Goal: Information Seeking & Learning: Learn about a topic

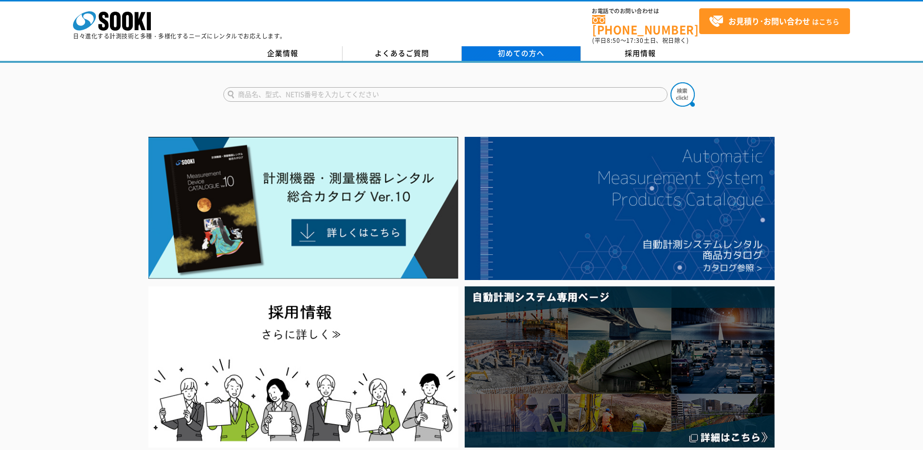
click at [553, 53] on link "初めての方へ" at bounding box center [521, 53] width 119 height 15
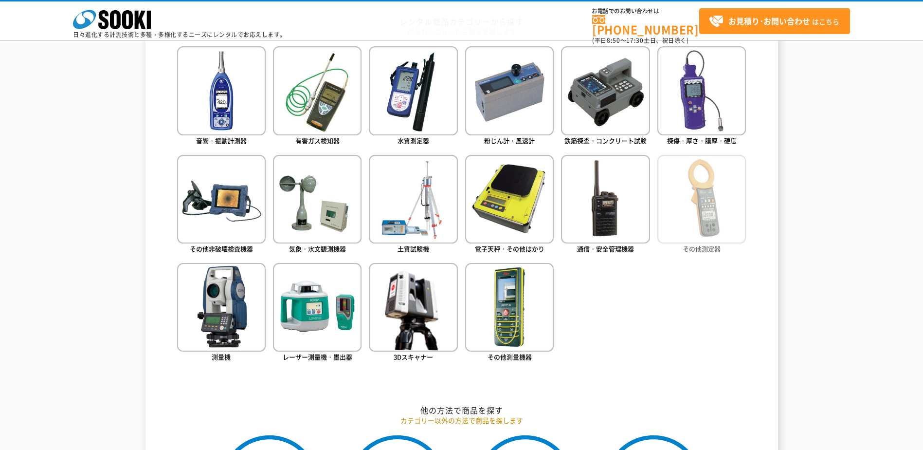
scroll to position [438, 0]
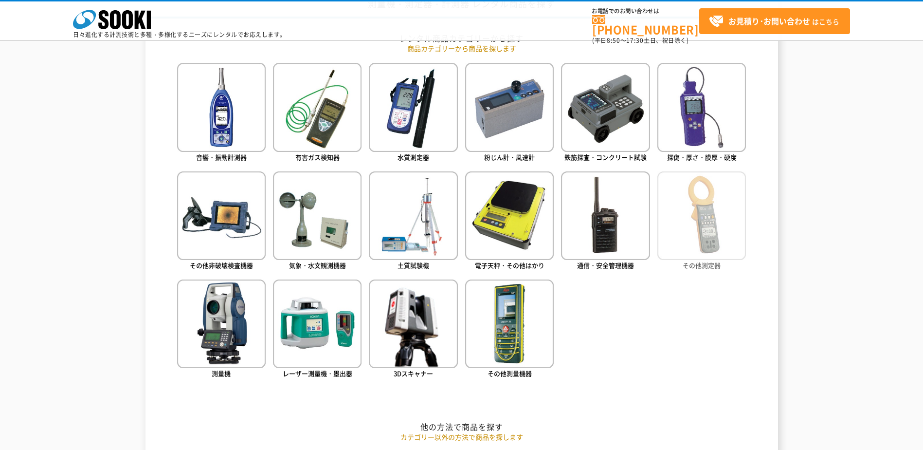
click at [730, 226] on img at bounding box center [702, 215] width 89 height 89
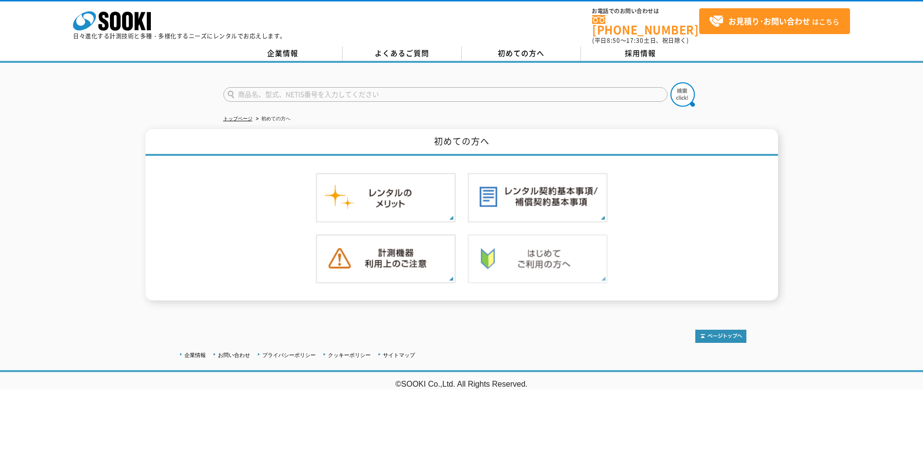
click at [562, 242] on img at bounding box center [538, 259] width 140 height 50
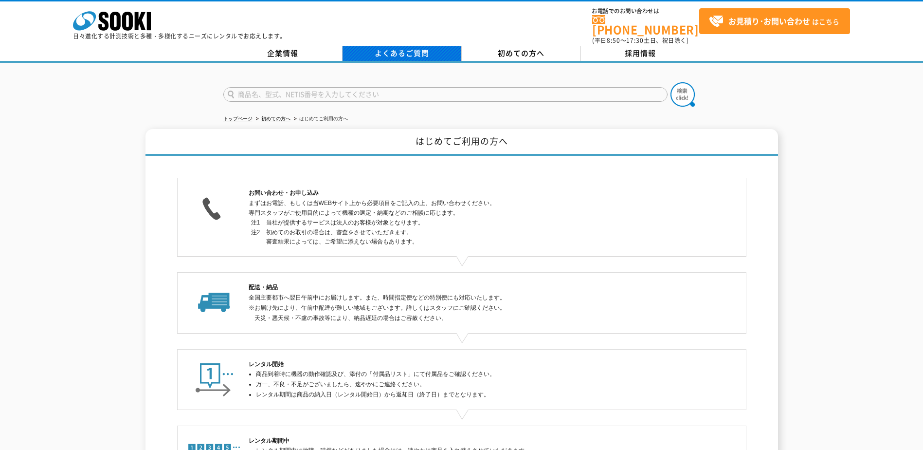
click at [394, 53] on link "よくあるご質問" at bounding box center [402, 53] width 119 height 15
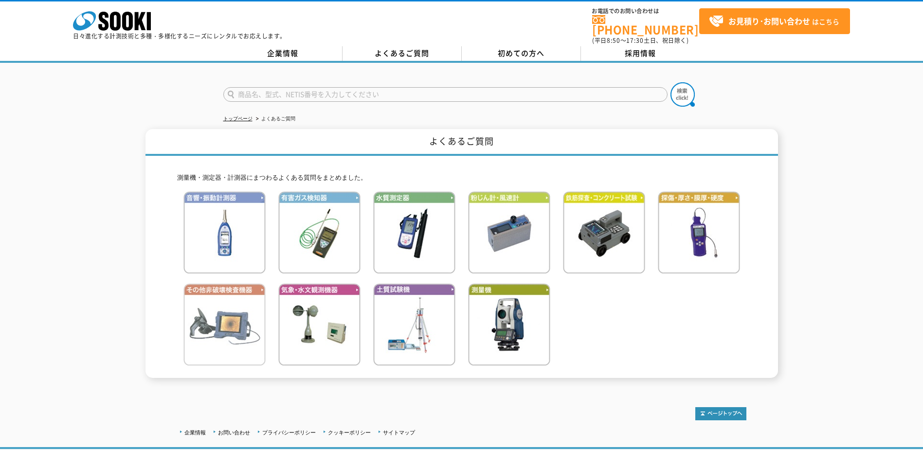
click at [246, 307] on img at bounding box center [224, 324] width 82 height 82
drag, startPoint x: 343, startPoint y: 106, endPoint x: 330, endPoint y: 110, distance: 13.1
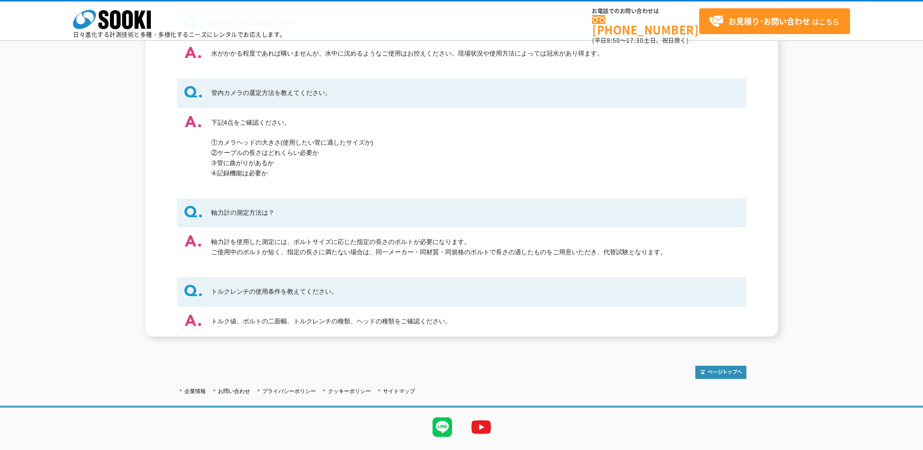
scroll to position [735, 0]
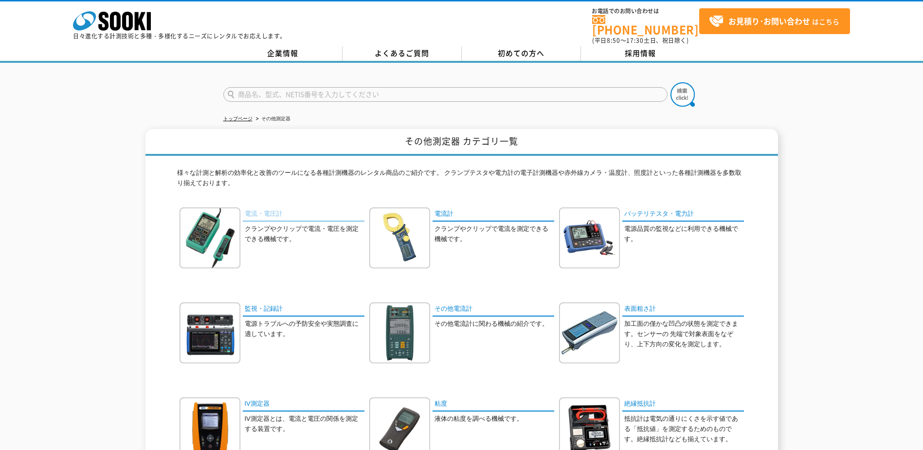
click at [273, 213] on link "電流・電圧計" at bounding box center [304, 214] width 122 height 14
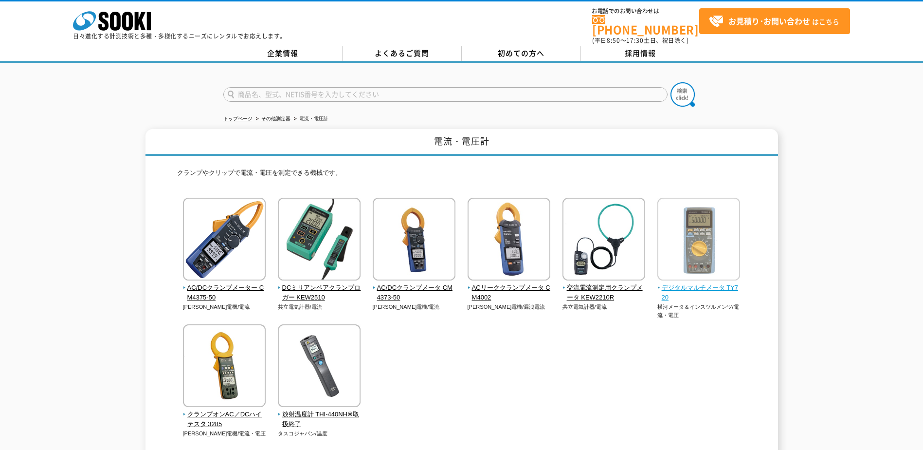
click at [726, 221] on img at bounding box center [699, 240] width 83 height 85
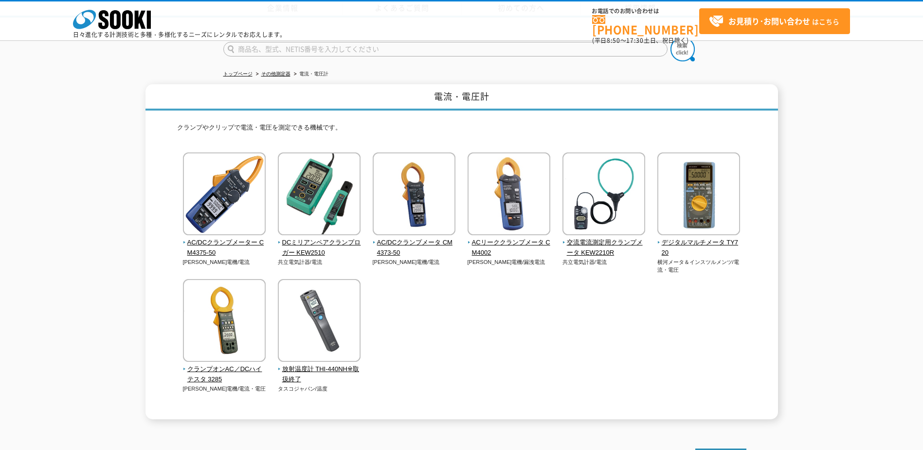
scroll to position [82, 0]
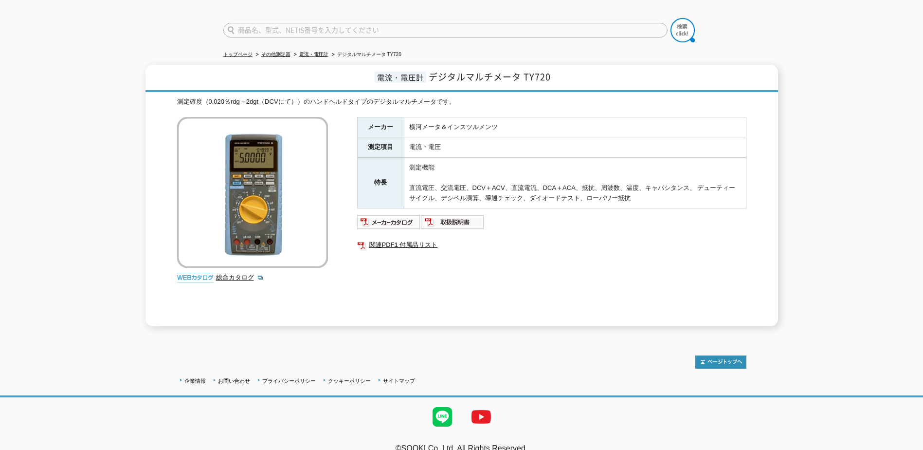
scroll to position [73, 0]
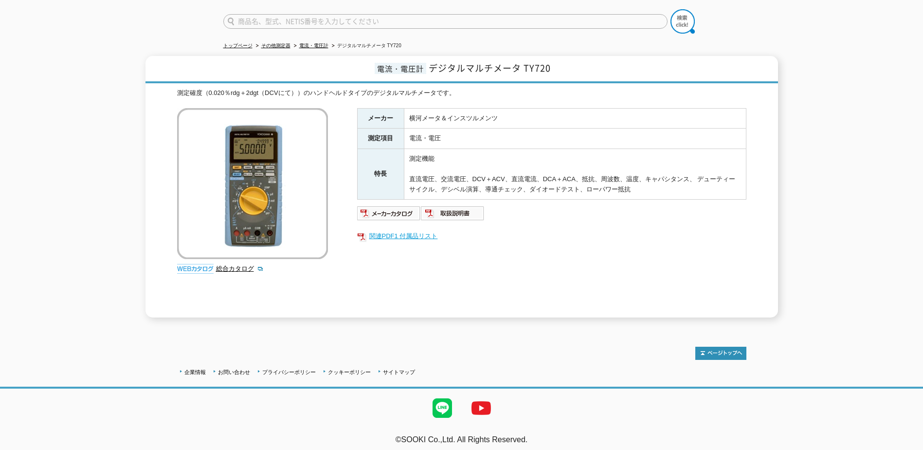
click at [382, 231] on link "関連PDF1 付属品リスト" at bounding box center [551, 236] width 389 height 13
